Goal: Task Accomplishment & Management: Manage account settings

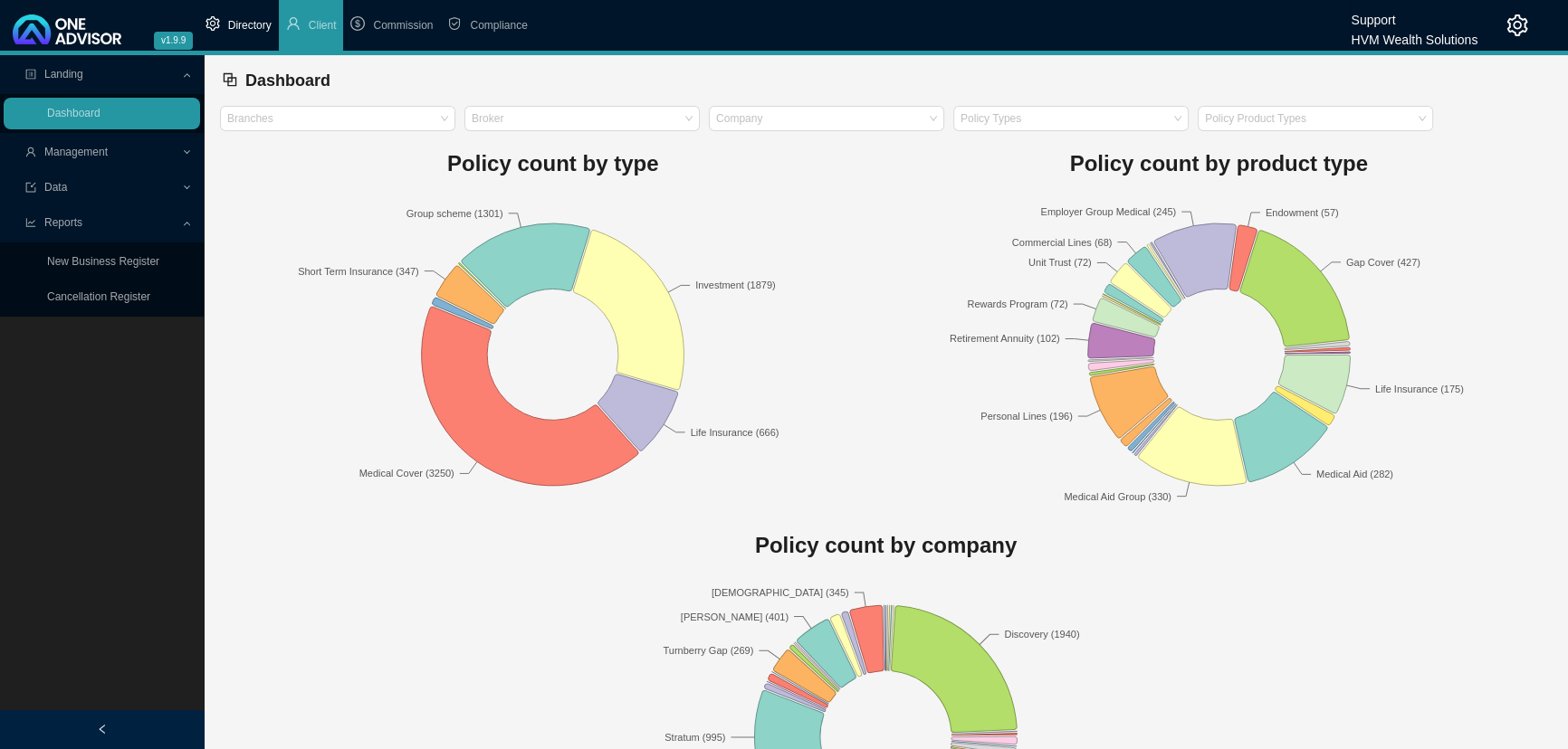
click at [252, 22] on span "Directory" at bounding box center [250, 25] width 44 height 13
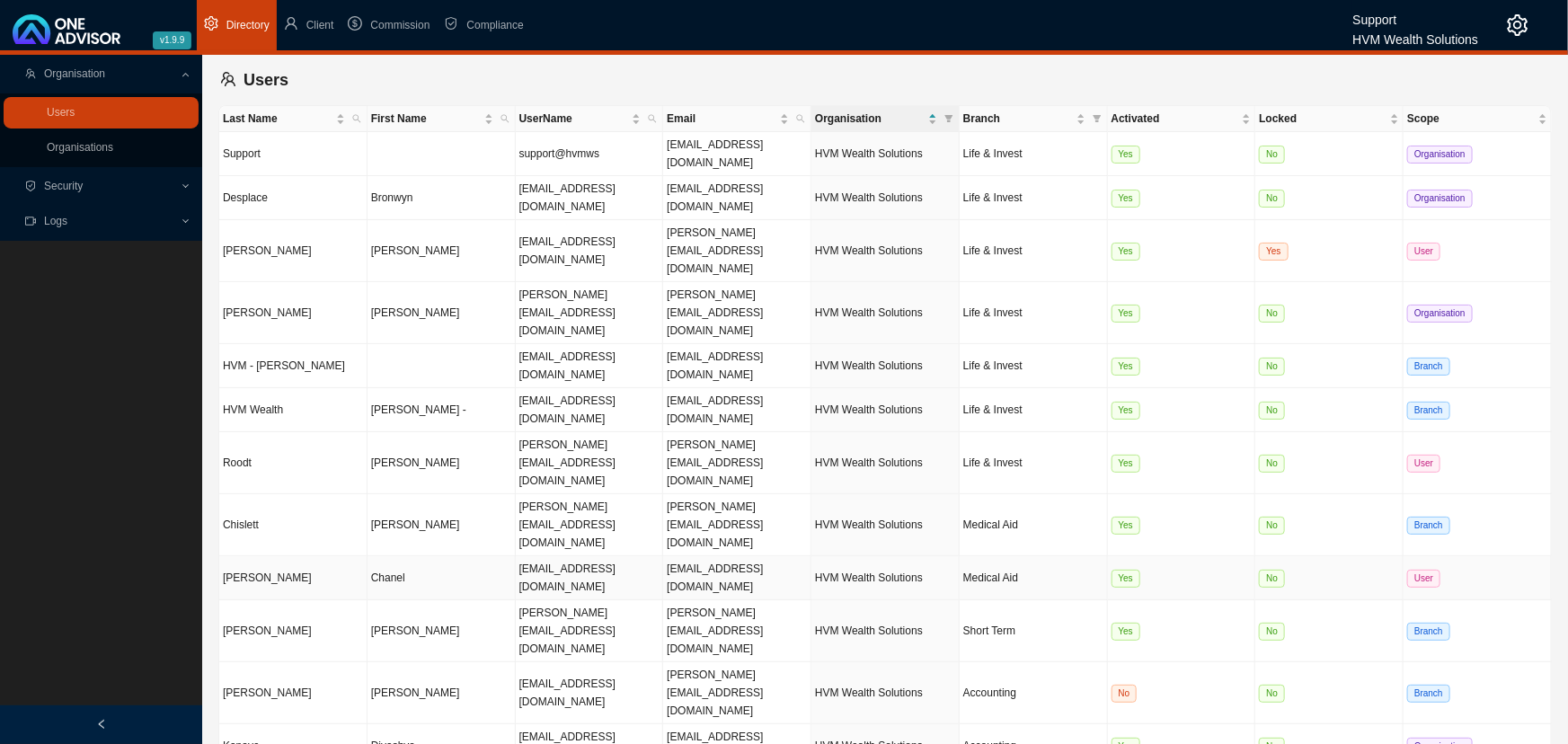
click at [311, 556] on td "[PERSON_NAME]" at bounding box center [293, 578] width 149 height 44
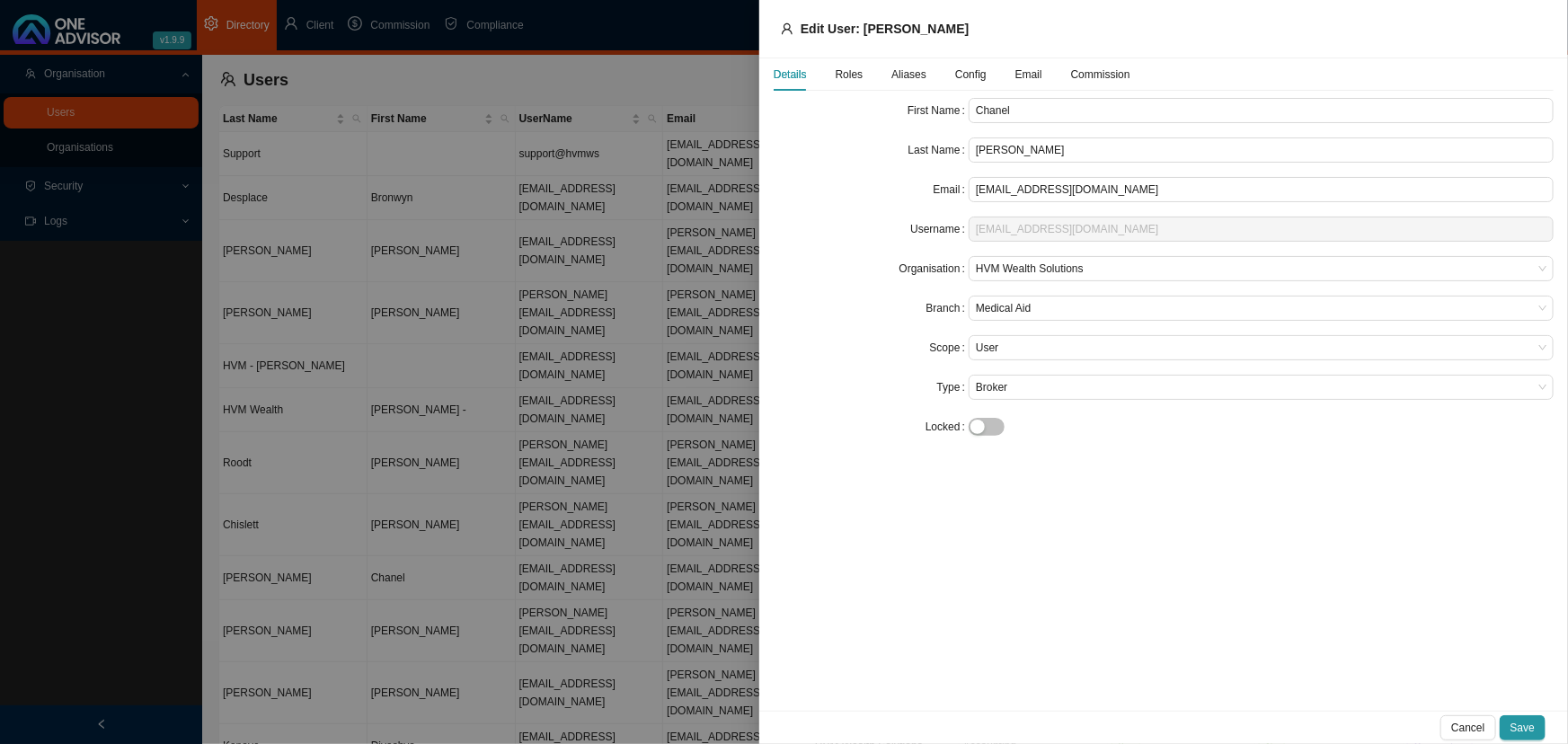
click at [311, 376] on div at bounding box center [784, 372] width 1568 height 744
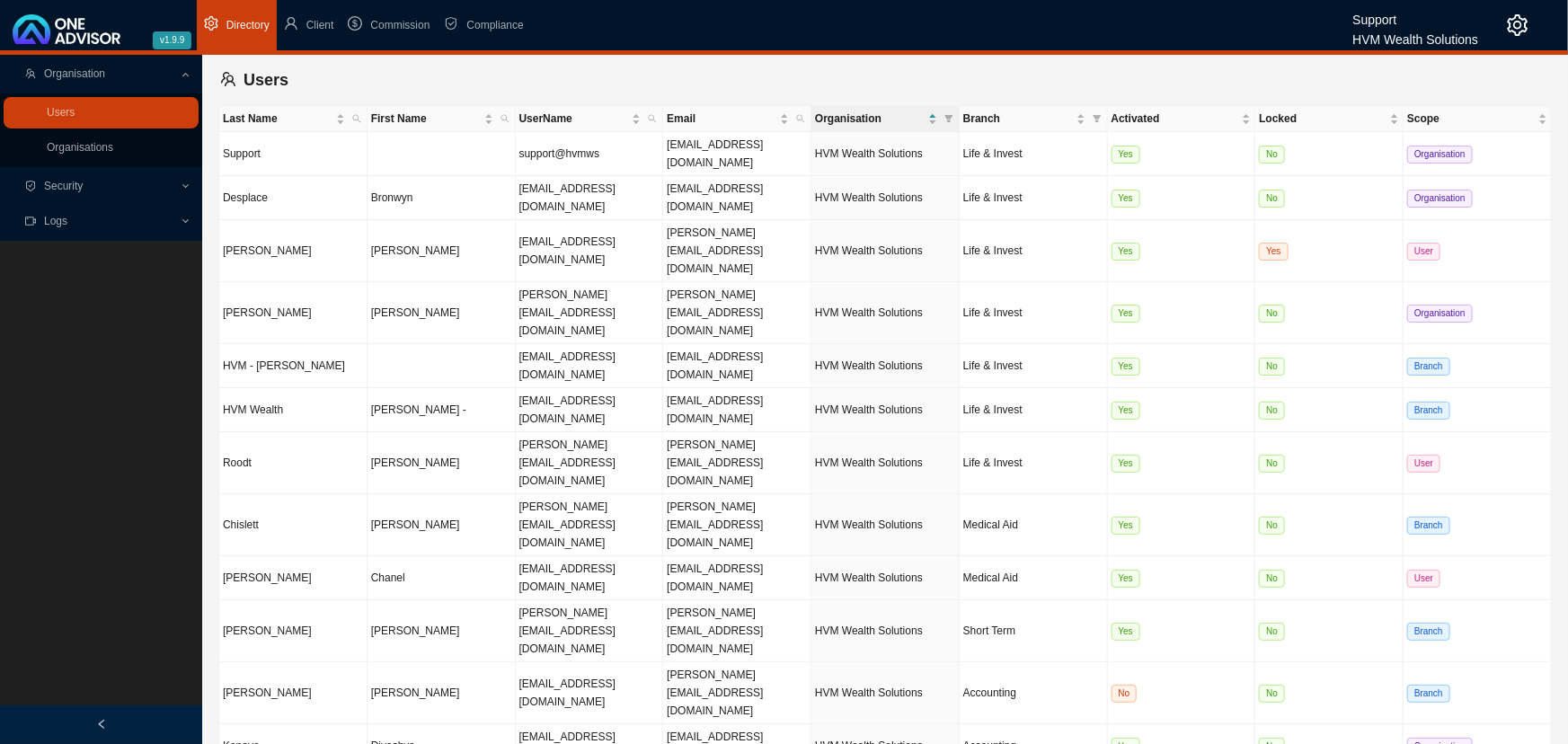
click at [360, 548] on main "Organisation Users Organisations Security Logs Users Last Name First Name UserN…" at bounding box center [784, 400] width 1568 height 689
click at [1516, 26] on icon "setting" at bounding box center [1518, 25] width 21 height 21
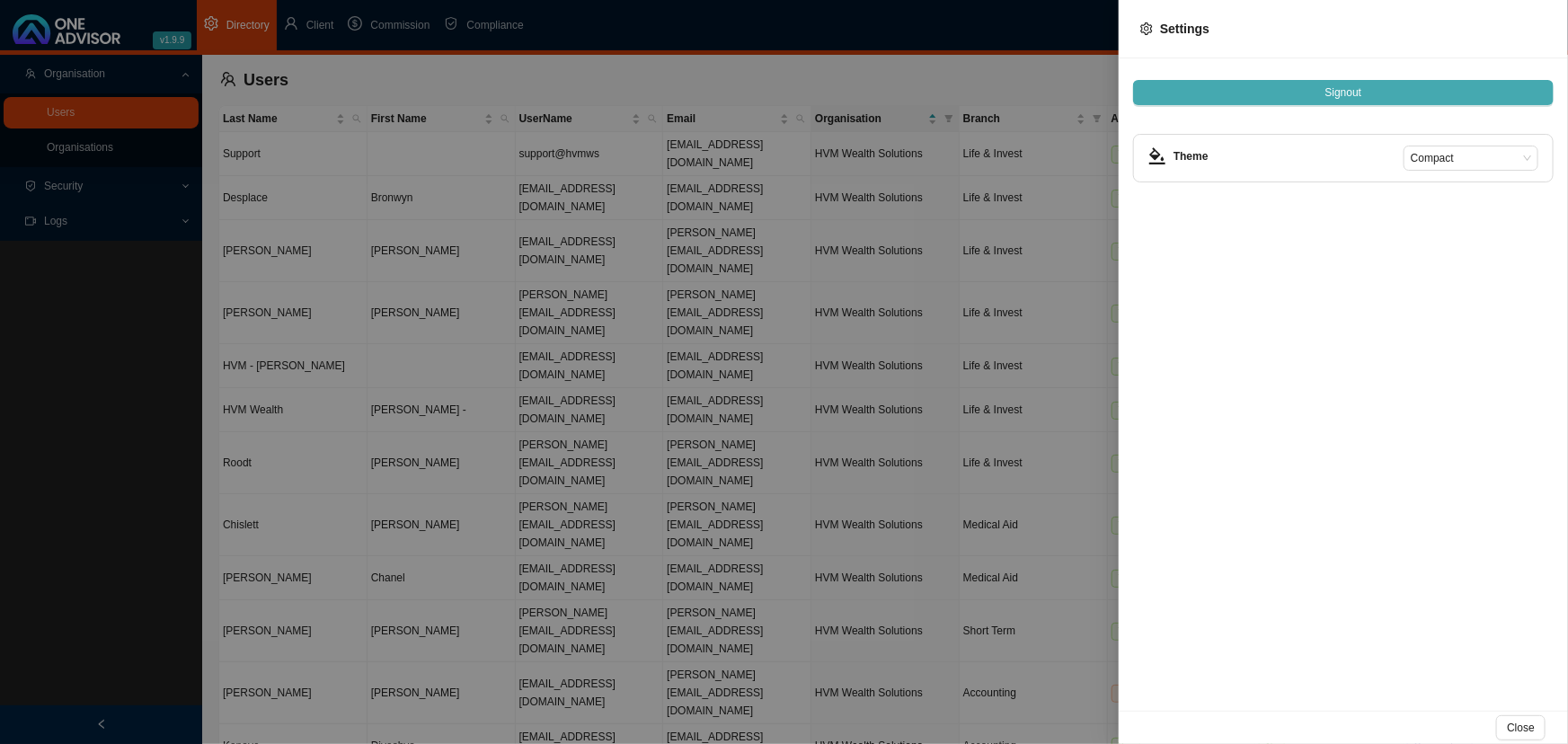
click at [1353, 91] on span "Signout" at bounding box center [1344, 93] width 37 height 18
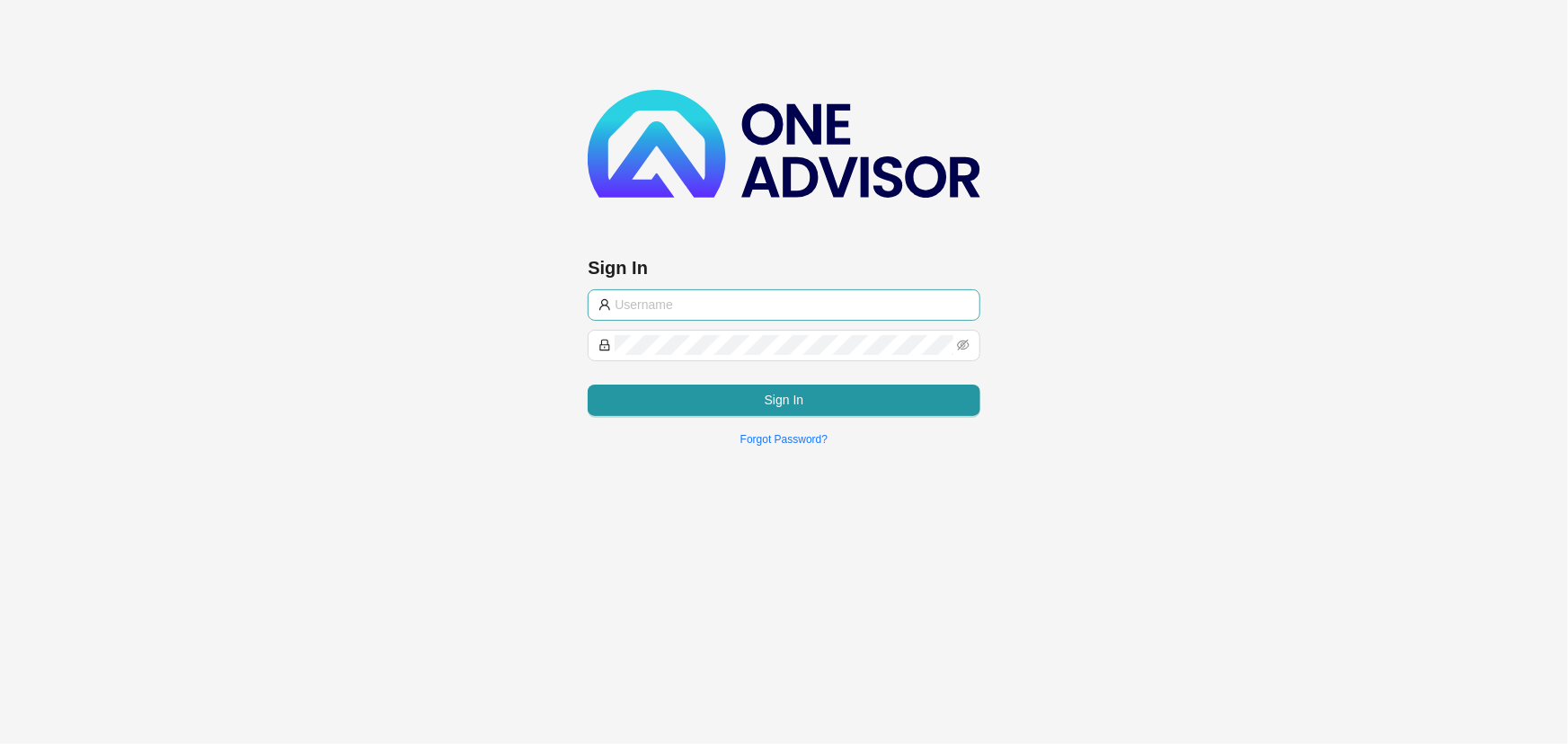
click at [719, 303] on input "text" at bounding box center [791, 304] width 354 height 19
click at [986, 190] on div "Sign In Sign In Forgot Password?" at bounding box center [784, 230] width 1568 height 459
click at [784, 299] on input "text" at bounding box center [791, 304] width 354 height 19
type input "support@hvmws"
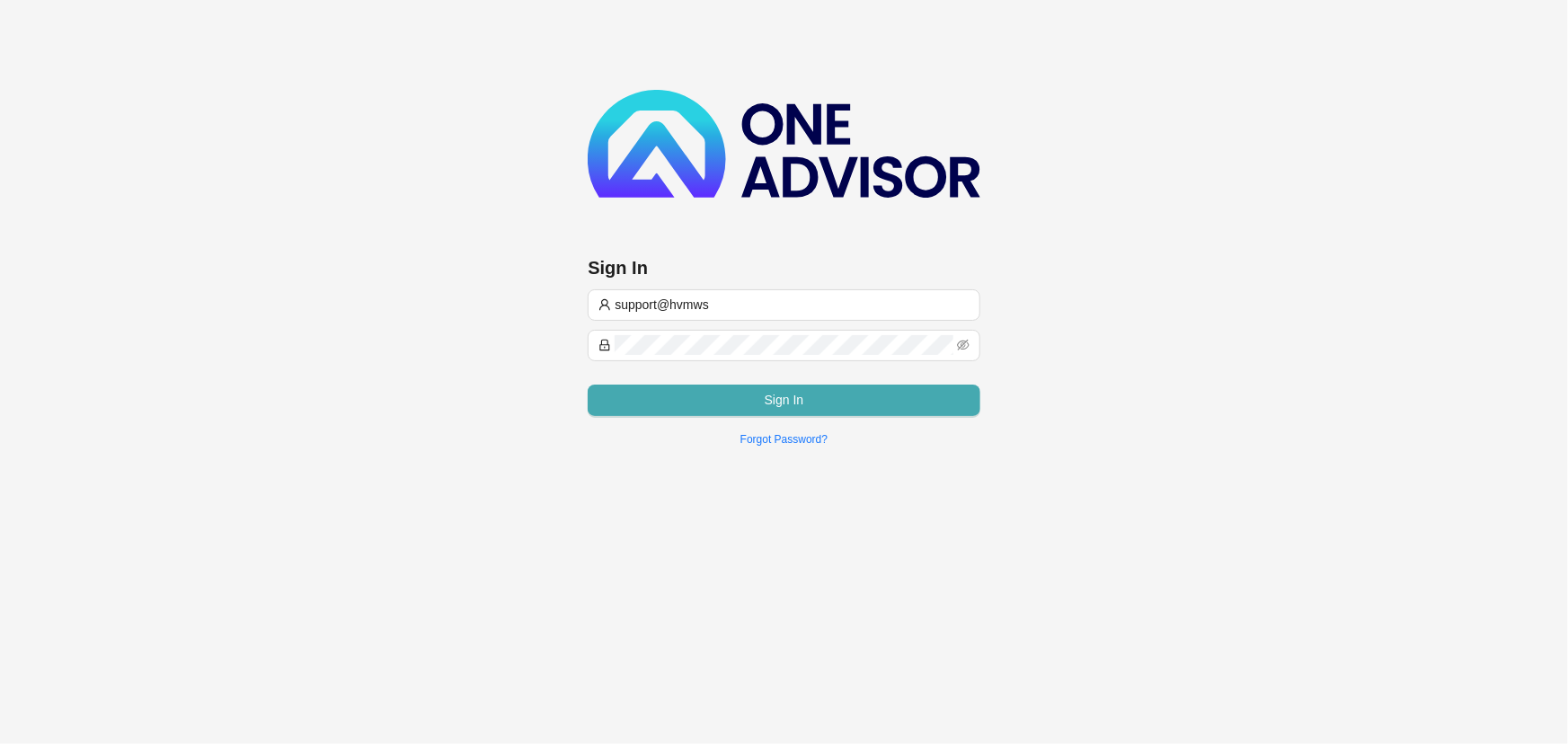
click at [656, 387] on button "Sign In" at bounding box center [784, 400] width 392 height 32
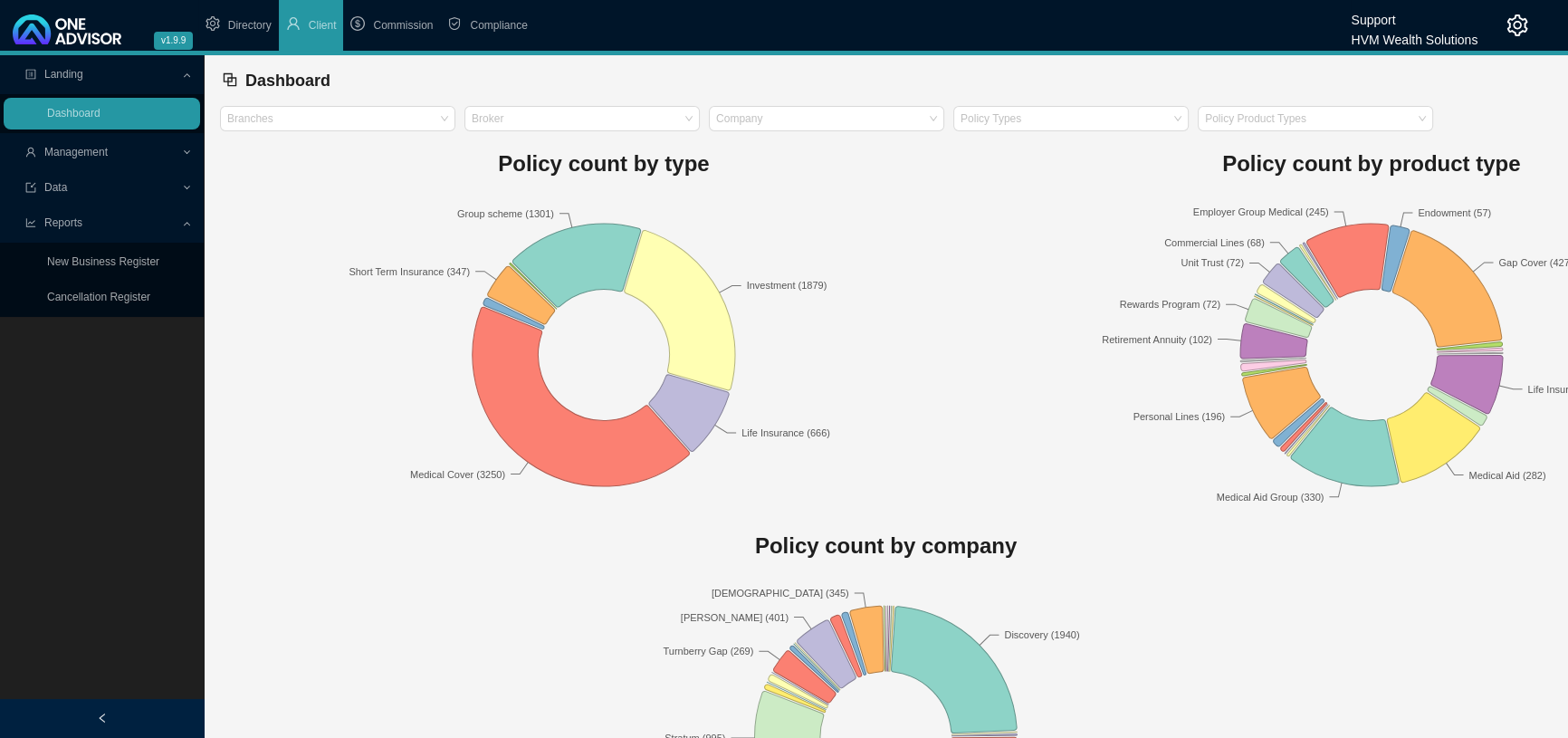
click at [154, 154] on span "Management" at bounding box center [103, 153] width 156 height 32
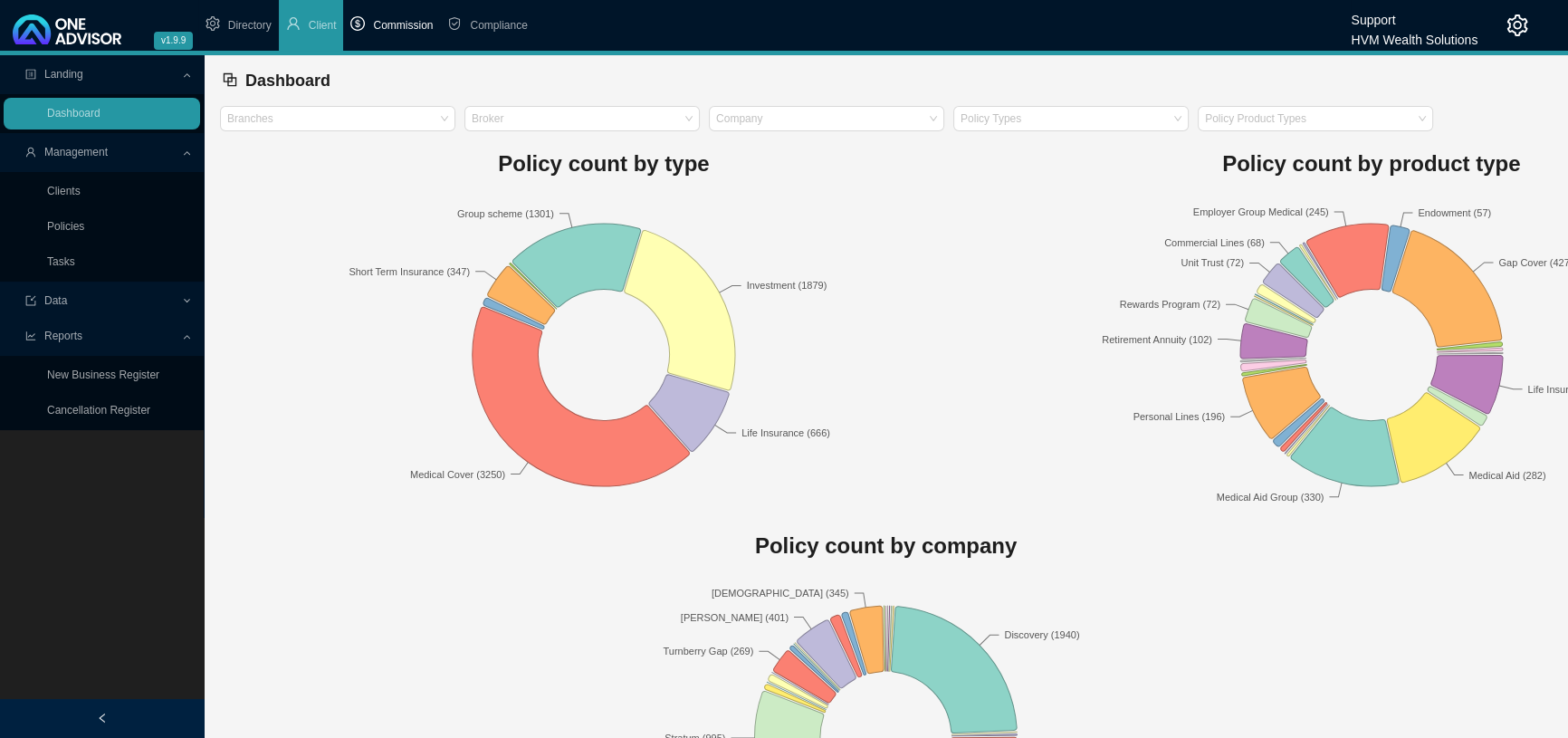
click at [398, 19] on span "Commission" at bounding box center [402, 25] width 59 height 13
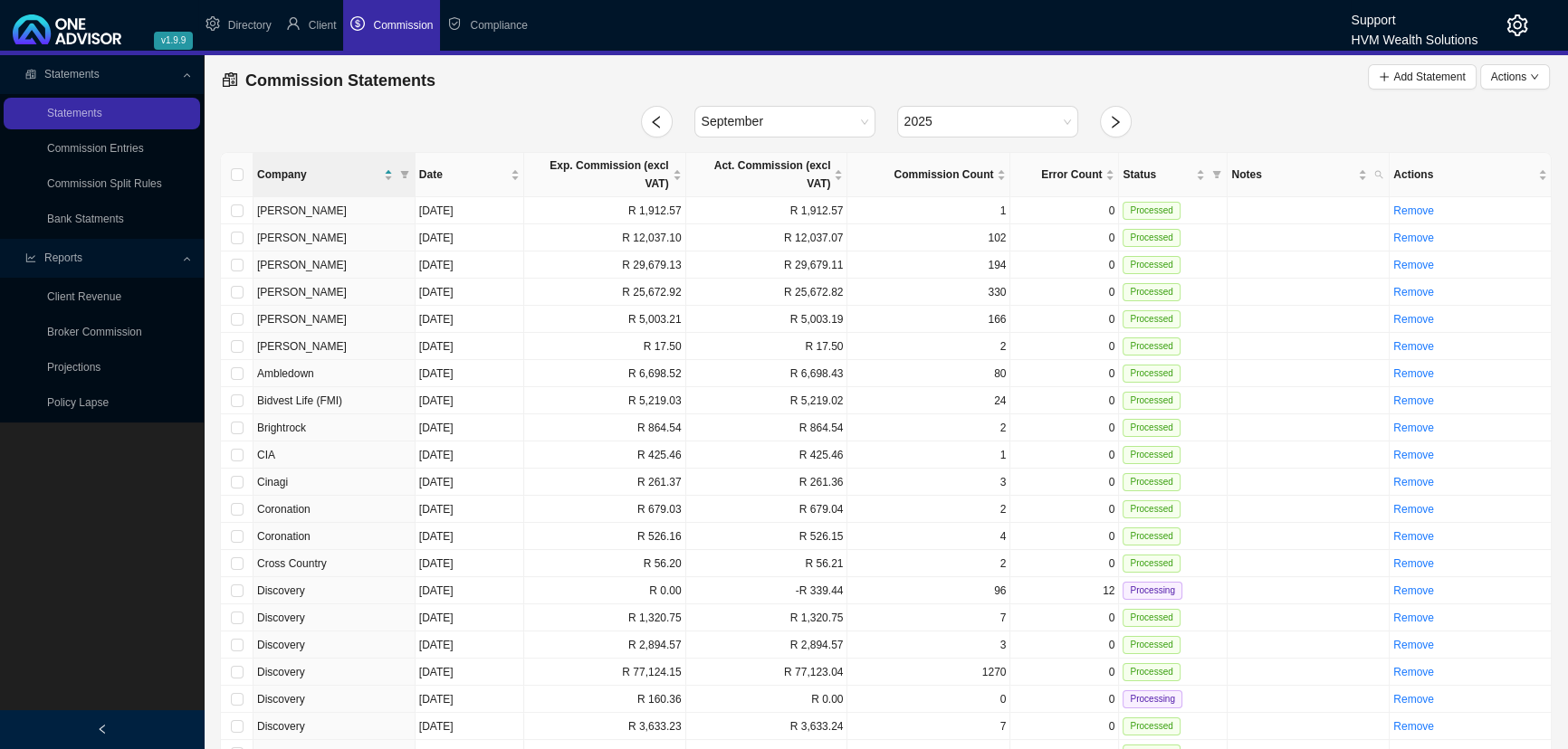
click at [188, 73] on icon at bounding box center [189, 73] width 8 height 0
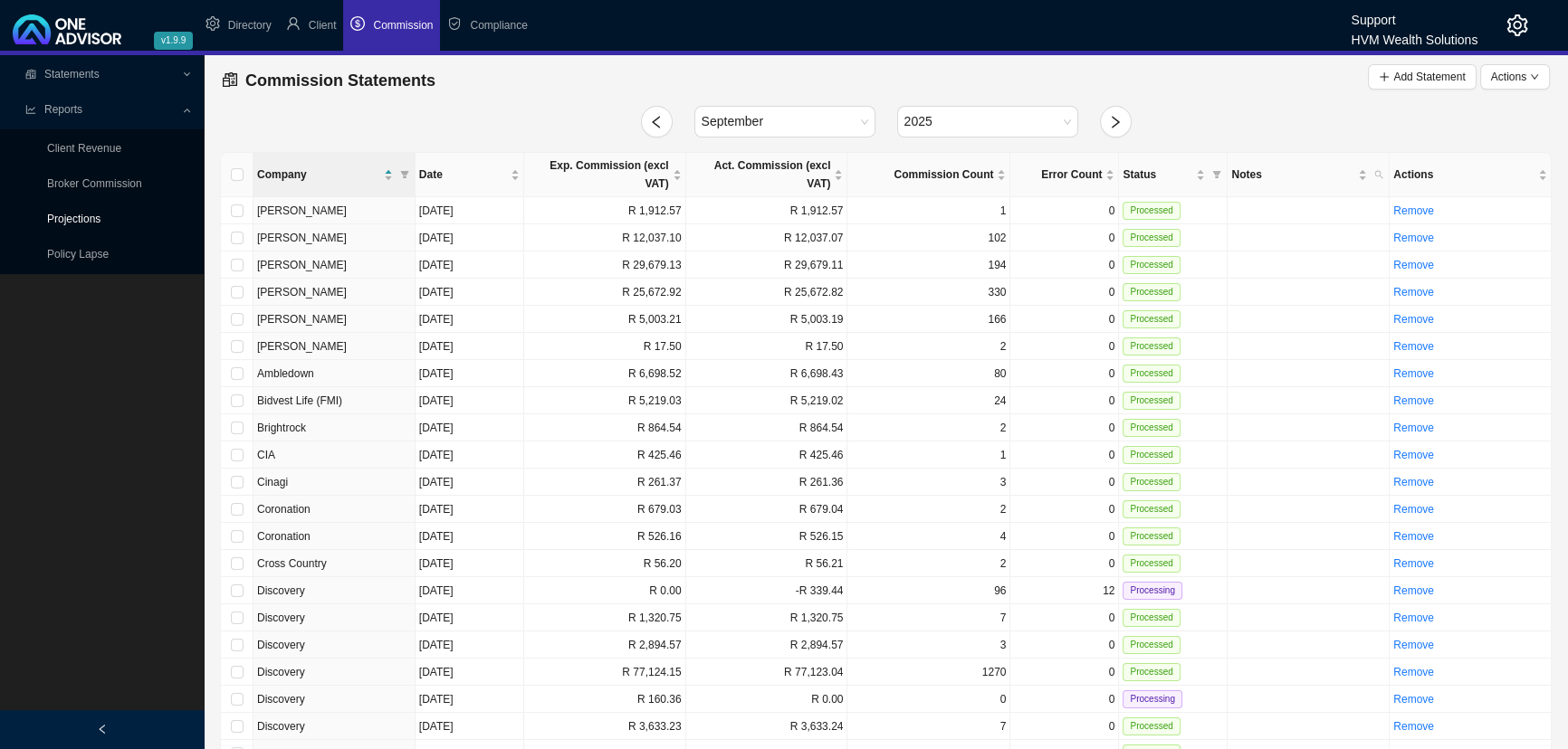
click at [91, 217] on link "Projections" at bounding box center [73, 219] width 53 height 13
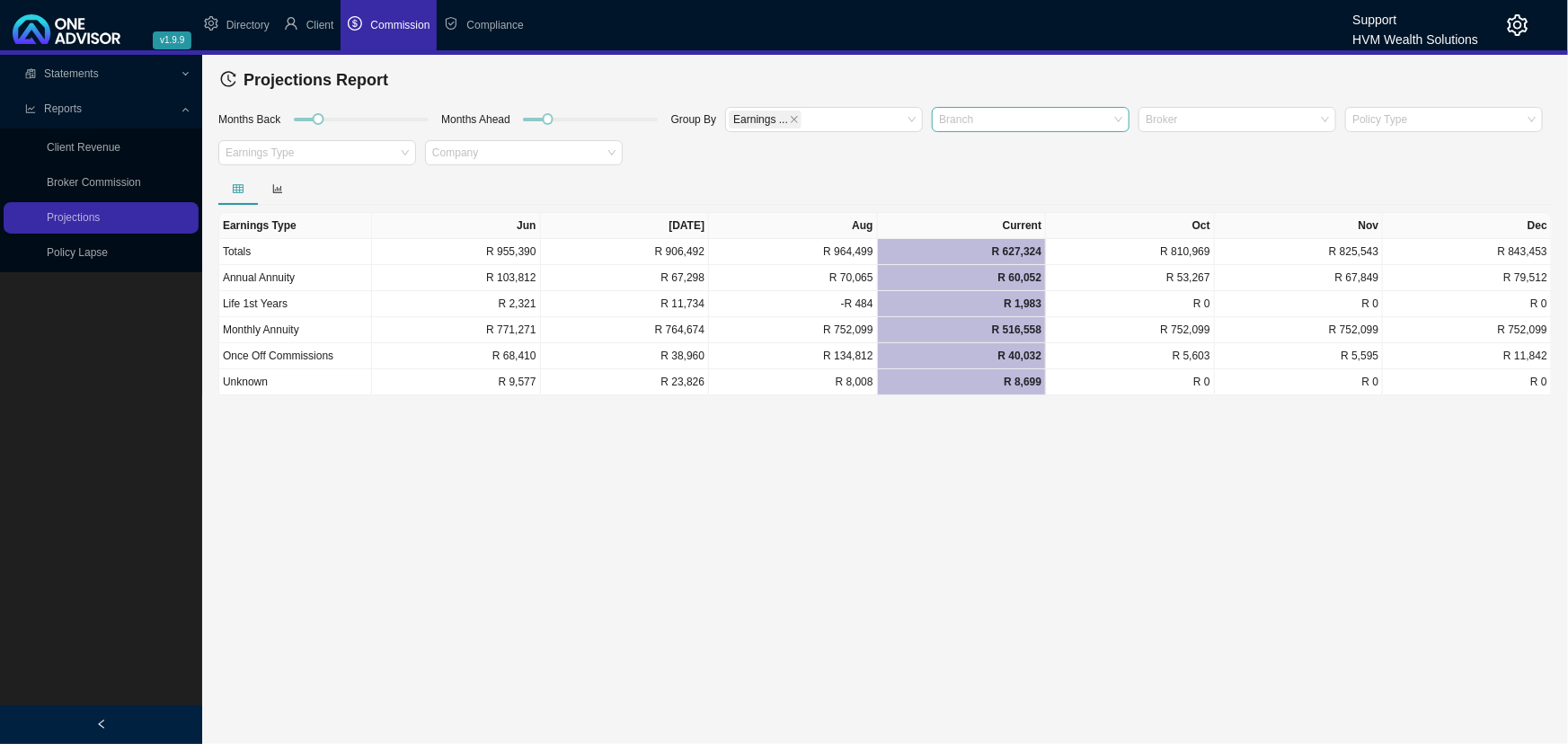
click at [1069, 114] on div at bounding box center [1022, 119] width 174 height 14
click at [994, 224] on div "Medical Aid" at bounding box center [1030, 226] width 169 height 18
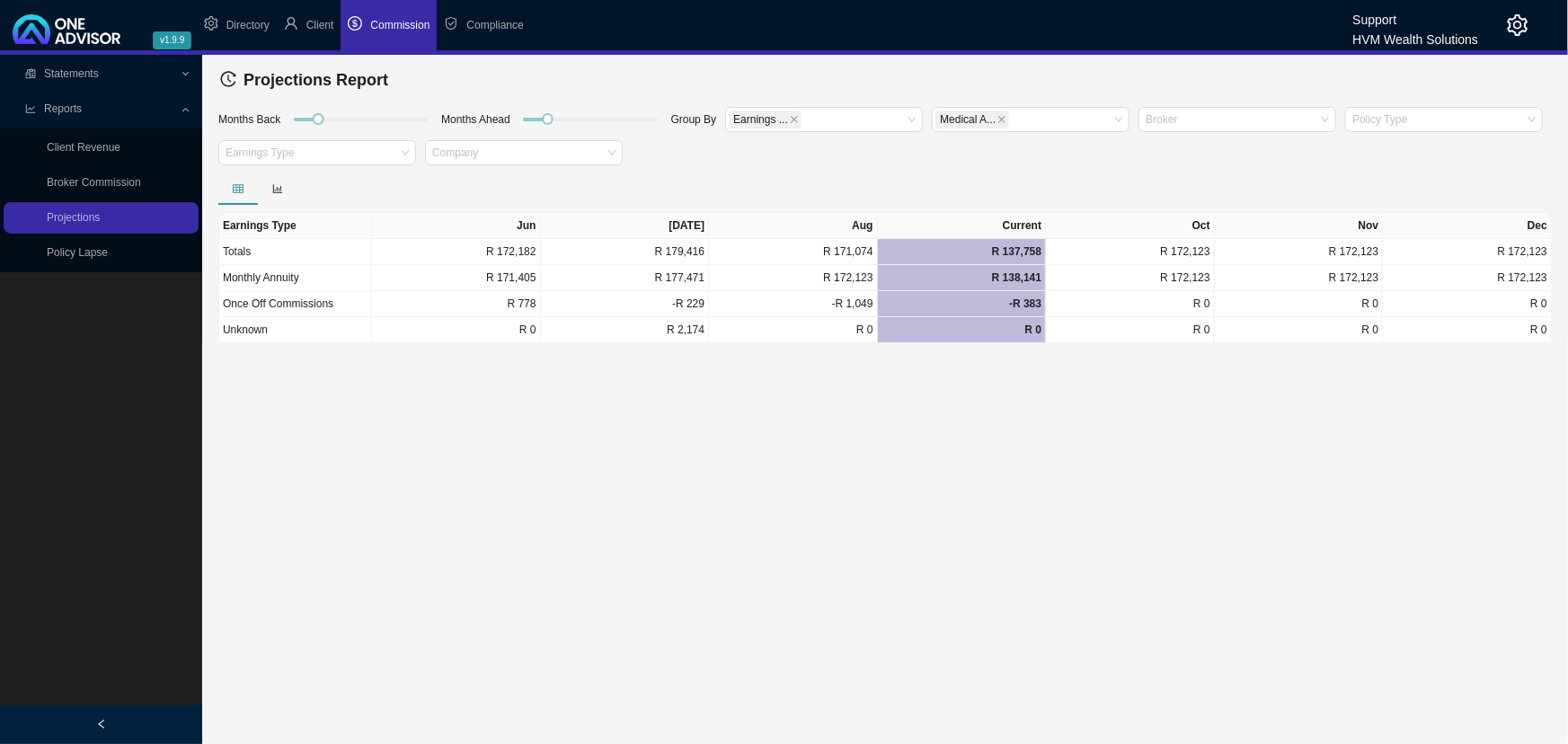
click at [967, 505] on main "Statements Statements Commission Entries Commission Split Rules Bank Statments …" at bounding box center [784, 400] width 1568 height 689
drag, startPoint x: 316, startPoint y: 117, endPoint x: 447, endPoint y: 120, distance: 131.0
click at [447, 120] on div "Months Back Months Ahead Group By Earnings ... Medical A... Broker Policy Type …" at bounding box center [885, 139] width 1342 height 68
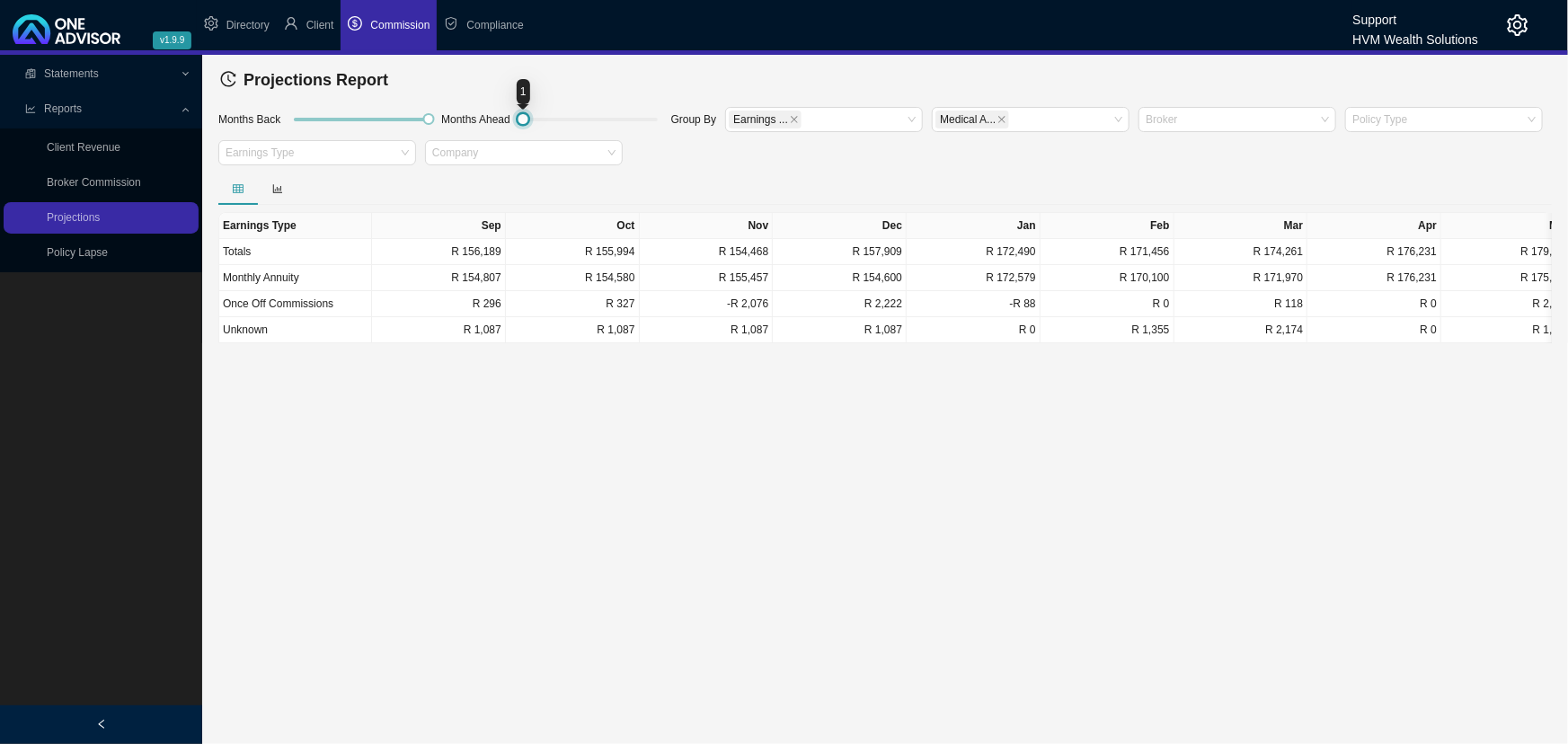
drag, startPoint x: 551, startPoint y: 117, endPoint x: 477, endPoint y: 123, distance: 74.2
click at [477, 123] on div "Months Back Months Ahead Group By Earnings ... Medical A... Broker Policy Type …" at bounding box center [885, 139] width 1342 height 68
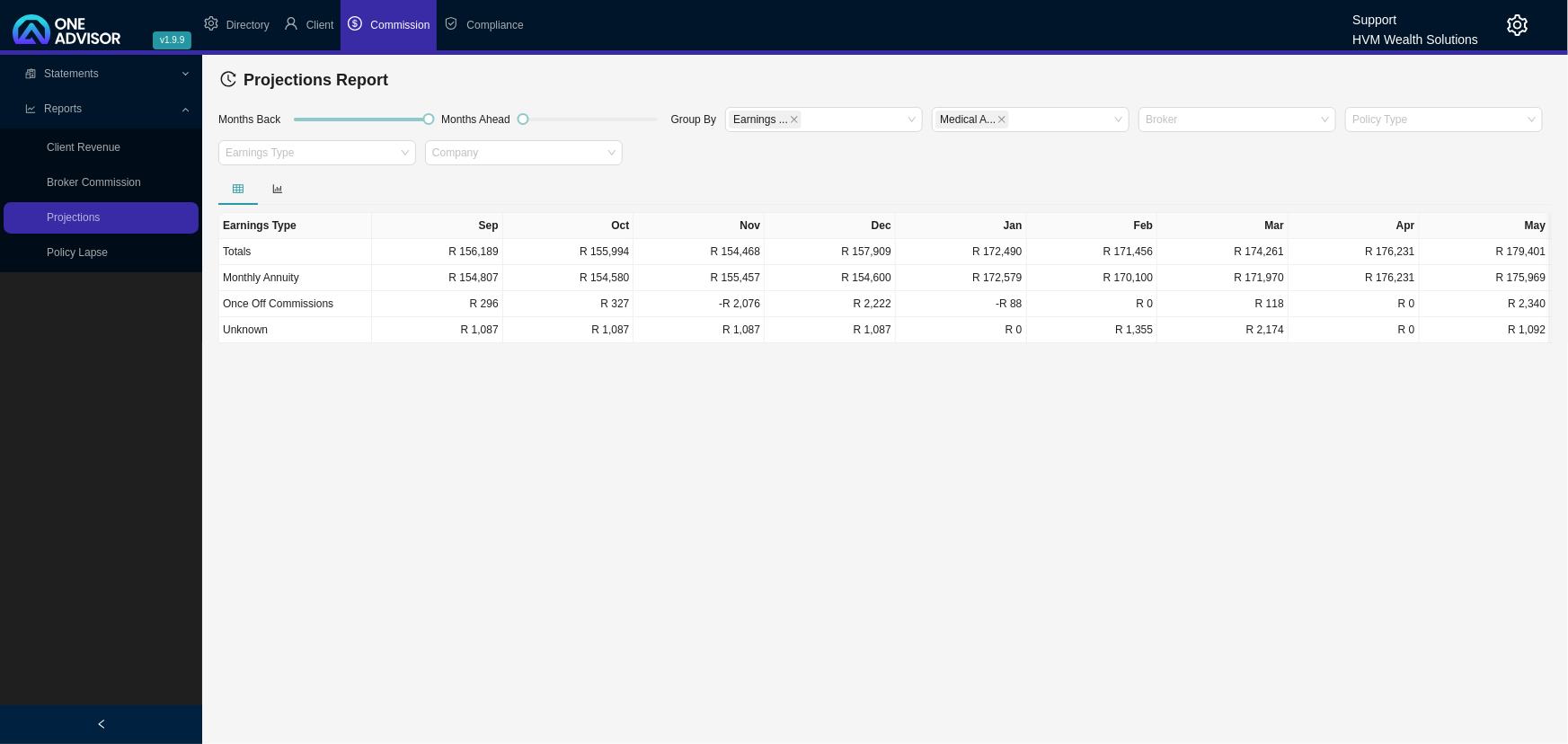
click at [442, 437] on main "Statements Statements Commission Entries Commission Split Rules Bank Statments …" at bounding box center [784, 400] width 1568 height 689
click at [1516, 18] on icon "setting" at bounding box center [1518, 25] width 20 height 21
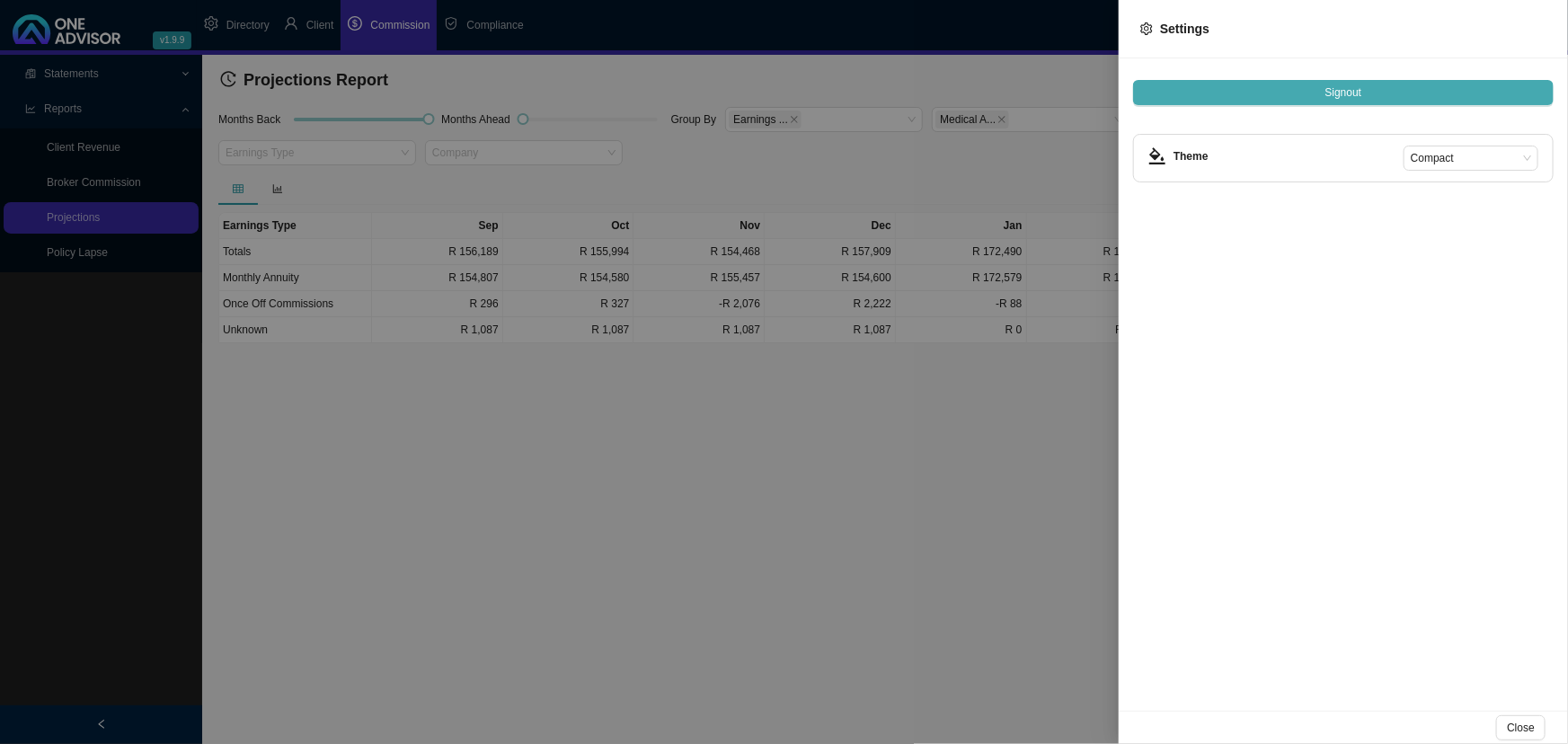
click at [1285, 85] on button "Signout" at bounding box center [1343, 93] width 421 height 25
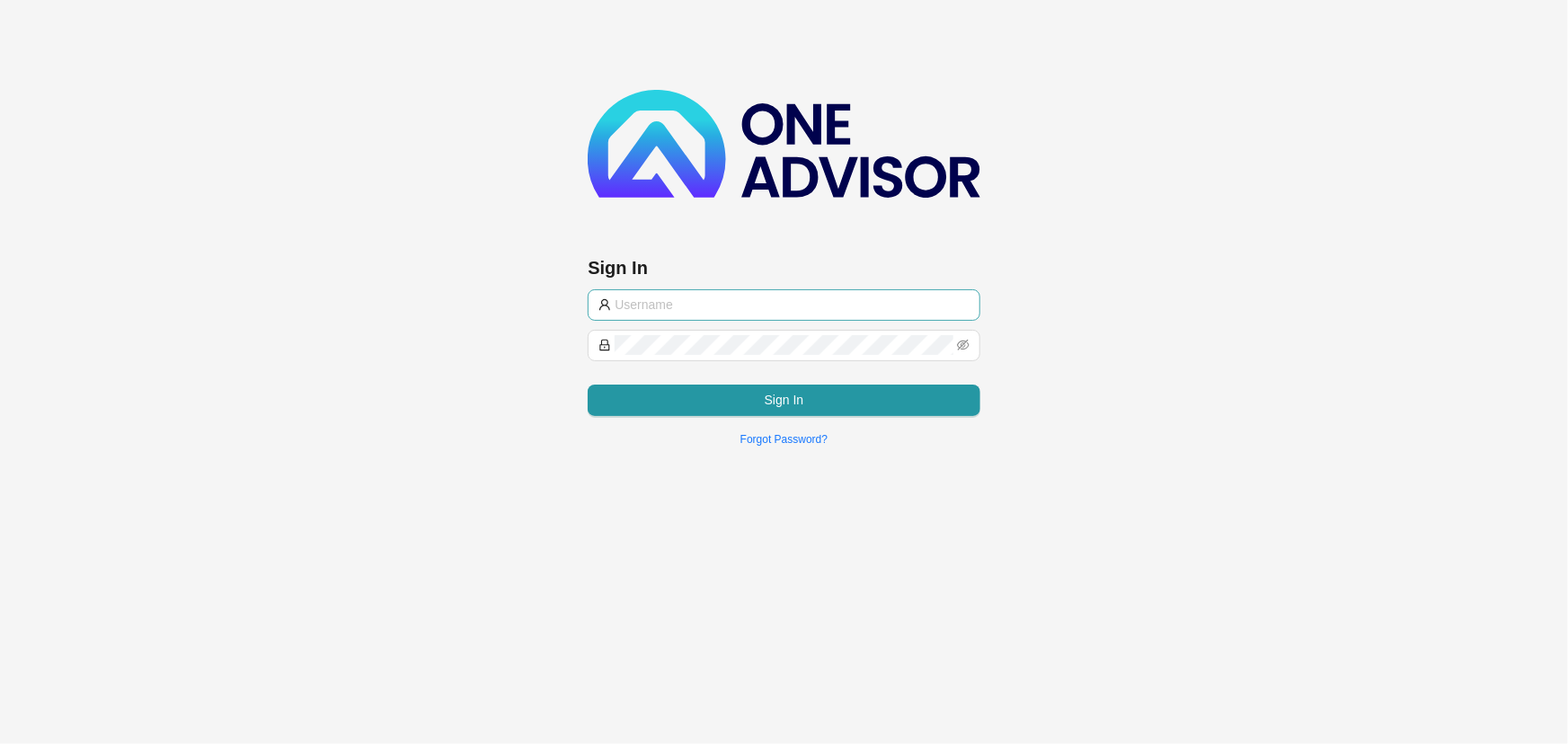
click at [688, 304] on input "text" at bounding box center [791, 304] width 354 height 19
click at [694, 306] on input "text" at bounding box center [791, 304] width 354 height 19
type input "[PERSON_NAME][EMAIL_ADDRESS][DOMAIN_NAME]"
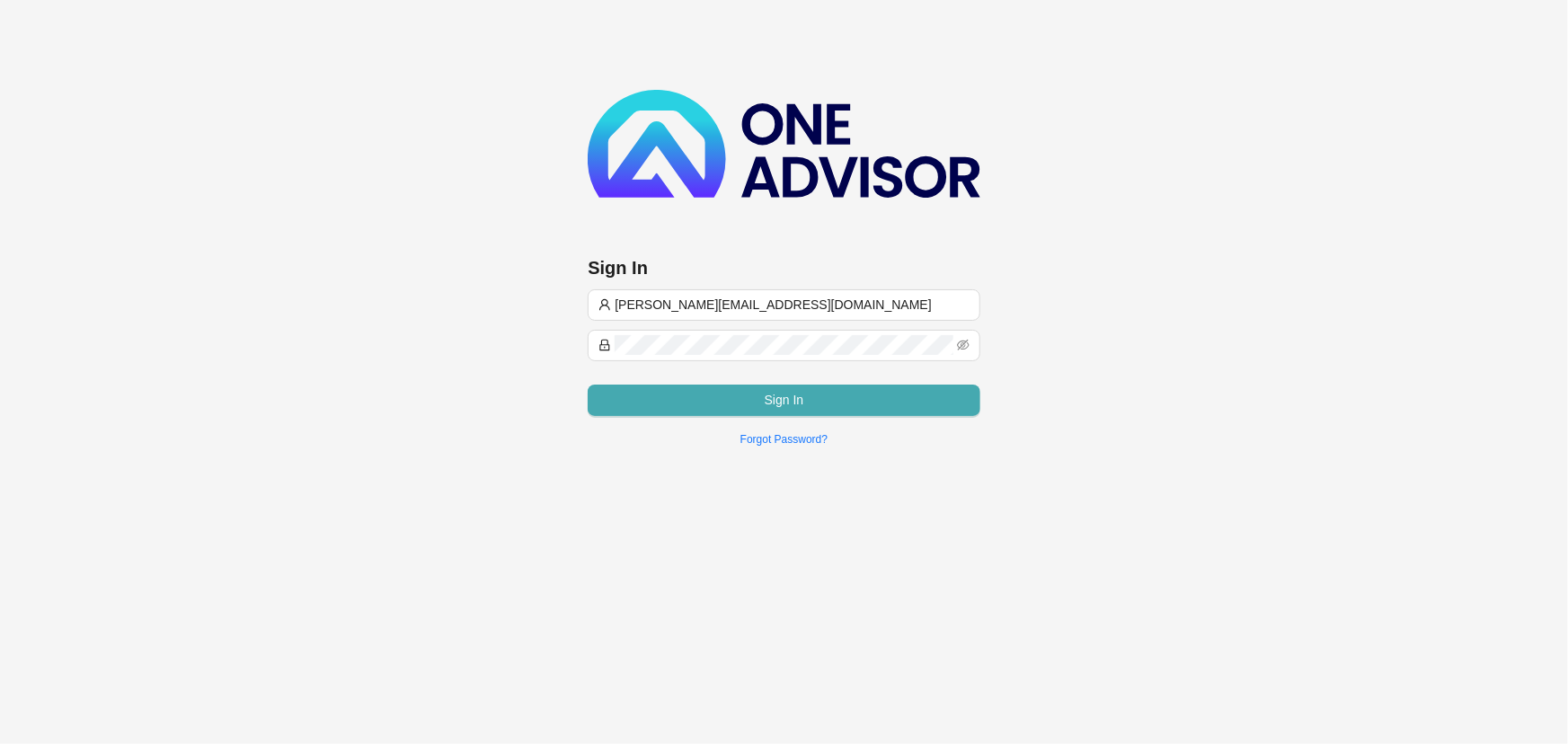
click at [728, 399] on button "Sign In" at bounding box center [784, 400] width 392 height 32
